Goal: Navigation & Orientation: Find specific page/section

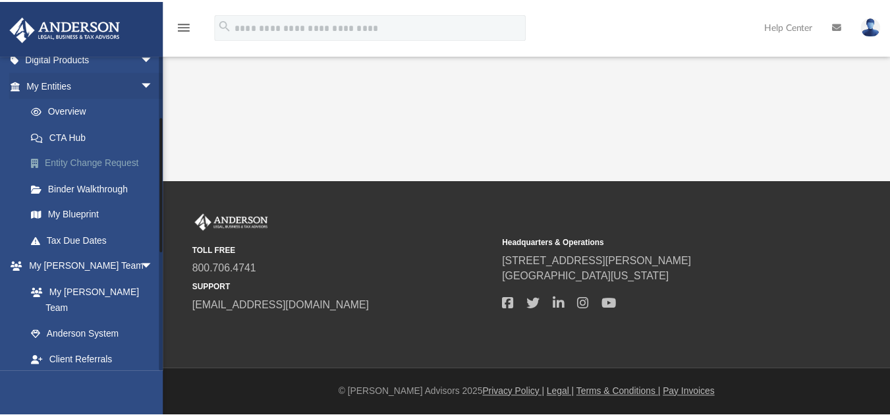
scroll to position [144, 0]
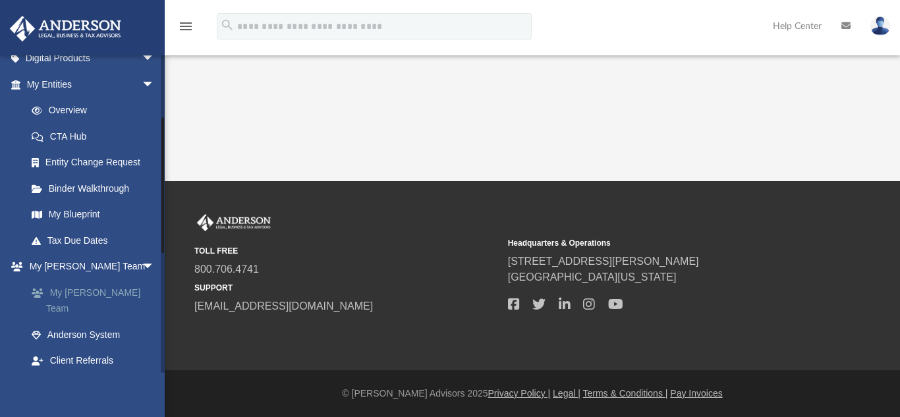
click at [83, 292] on link "My [PERSON_NAME] Team" at bounding box center [96, 300] width 156 height 42
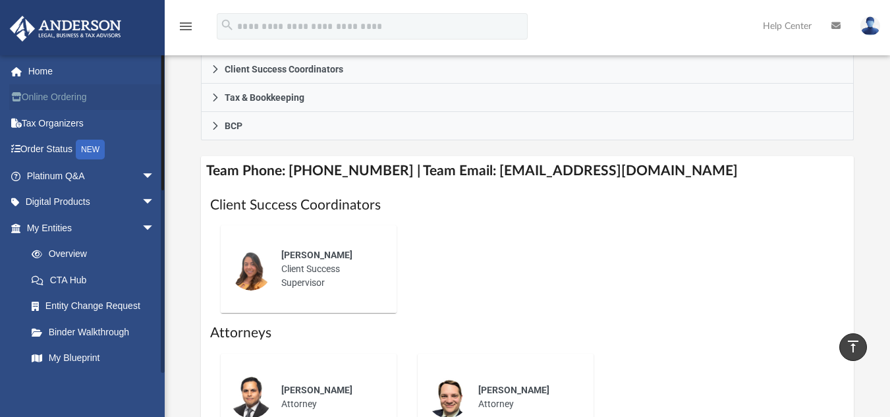
click at [62, 98] on link "Online Ordering" at bounding box center [91, 97] width 165 height 26
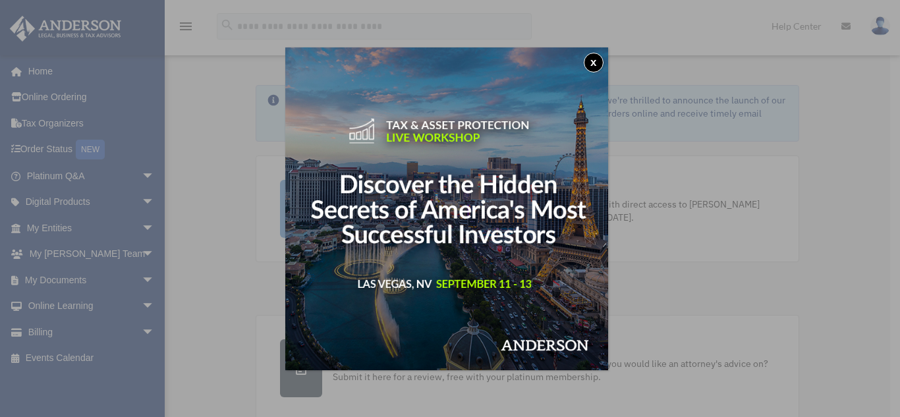
click at [591, 62] on button "x" at bounding box center [593, 63] width 20 height 20
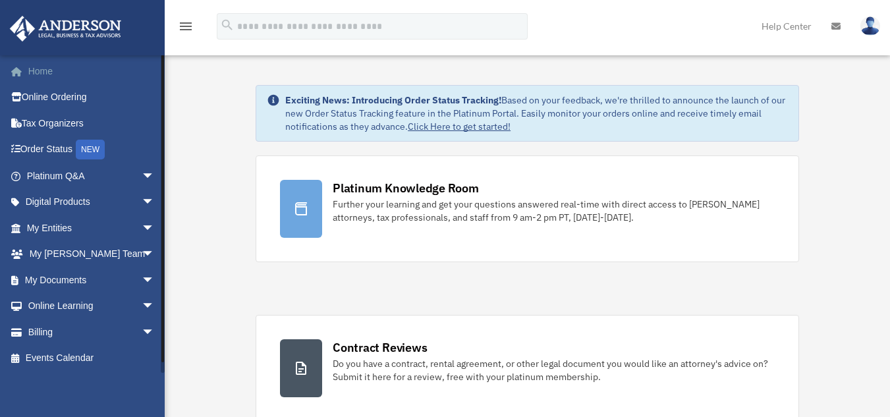
click at [74, 76] on link "Home" at bounding box center [91, 71] width 165 height 26
click at [470, 123] on link "Click Here to get started!" at bounding box center [459, 127] width 103 height 12
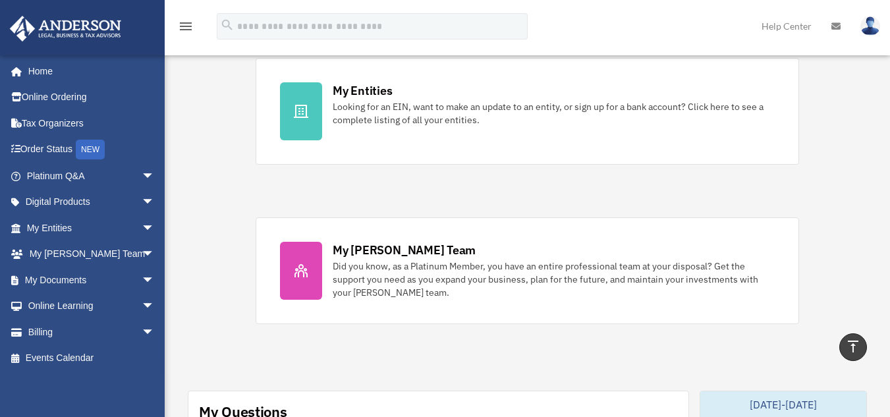
scroll to position [416, 0]
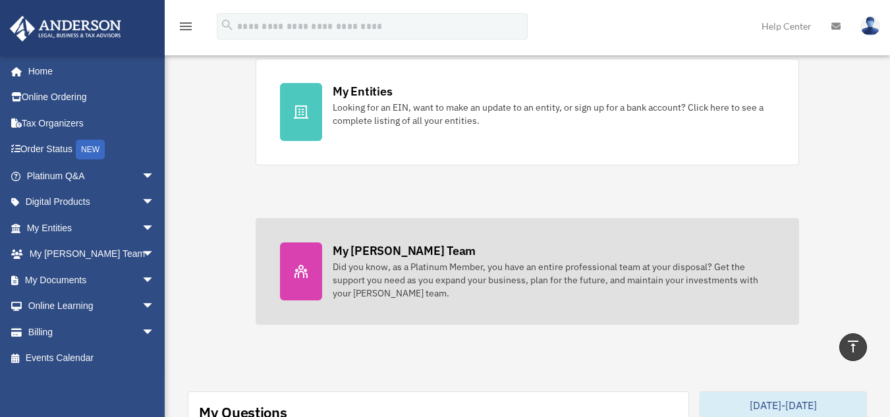
click at [365, 271] on div "Did you know, as a Platinum Member, you have an entire professional team at you…" at bounding box center [554, 280] width 442 height 40
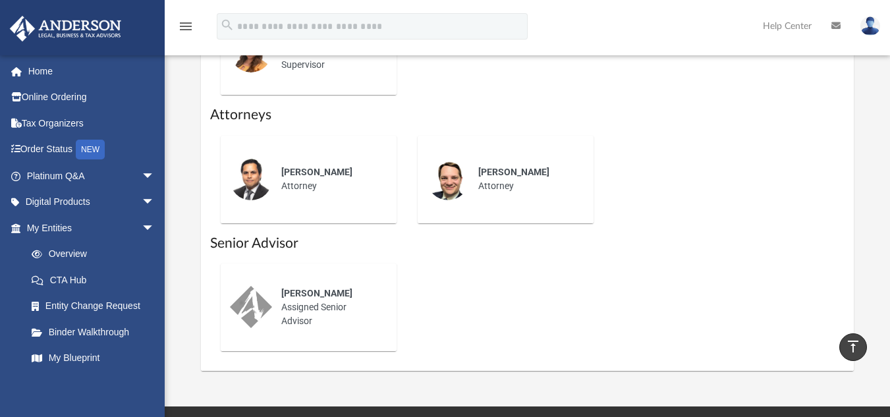
scroll to position [642, 0]
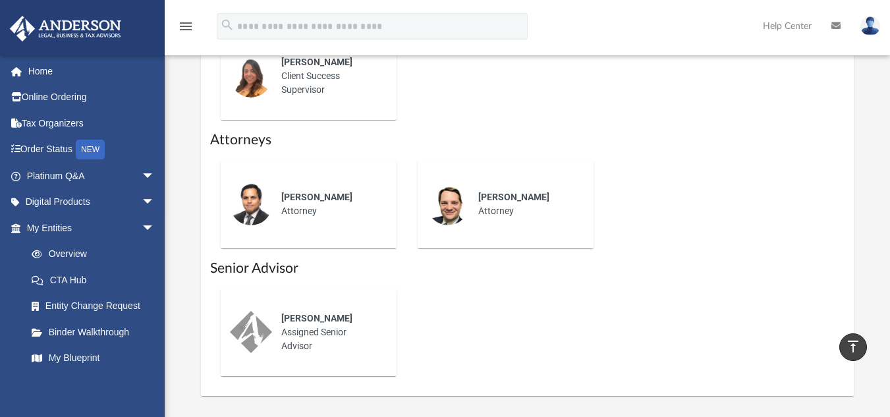
click at [449, 230] on div "[PERSON_NAME] Attorney" at bounding box center [505, 204] width 197 height 109
